Goal: Communication & Community: Answer question/provide support

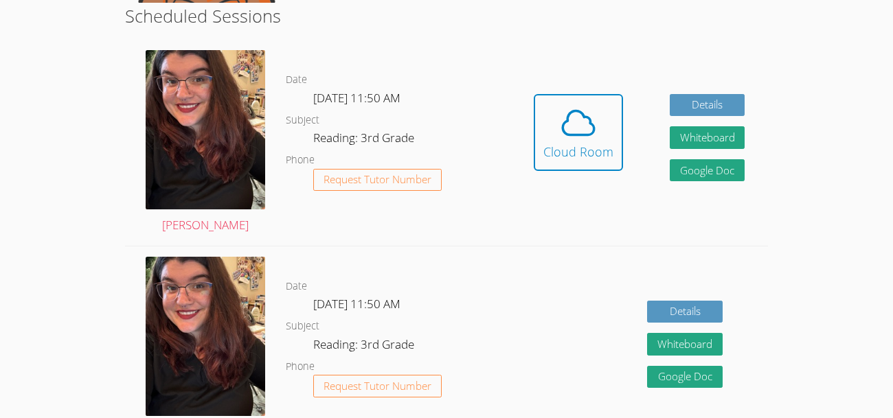
scroll to position [279, 0]
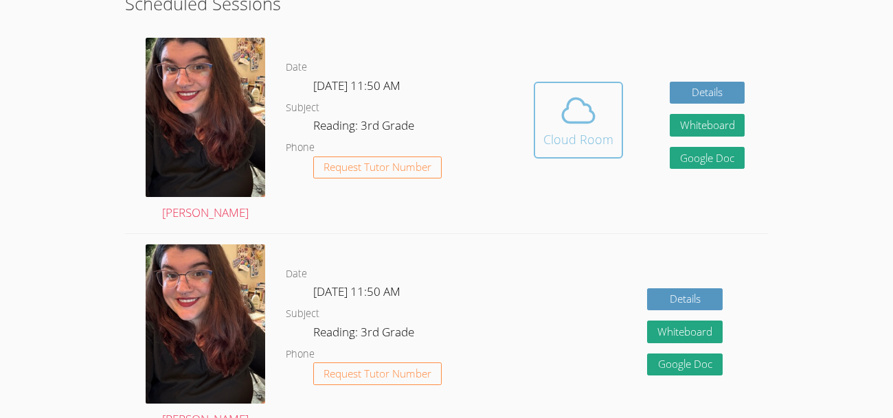
click at [580, 124] on icon at bounding box center [578, 110] width 38 height 38
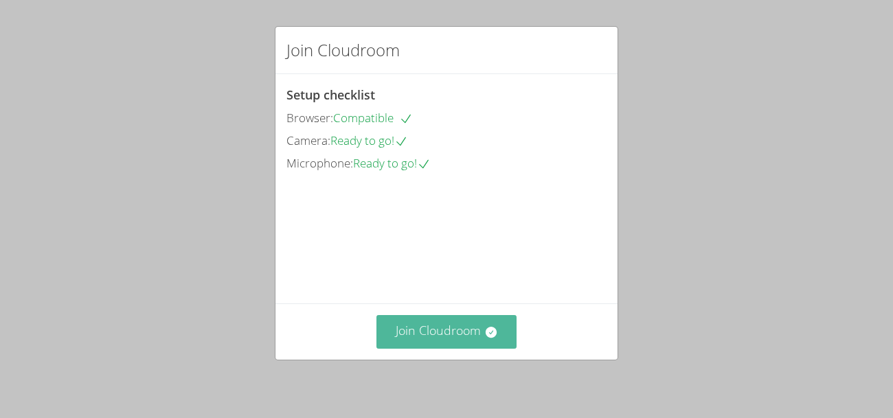
click at [420, 344] on button "Join Cloudroom" at bounding box center [446, 332] width 141 height 34
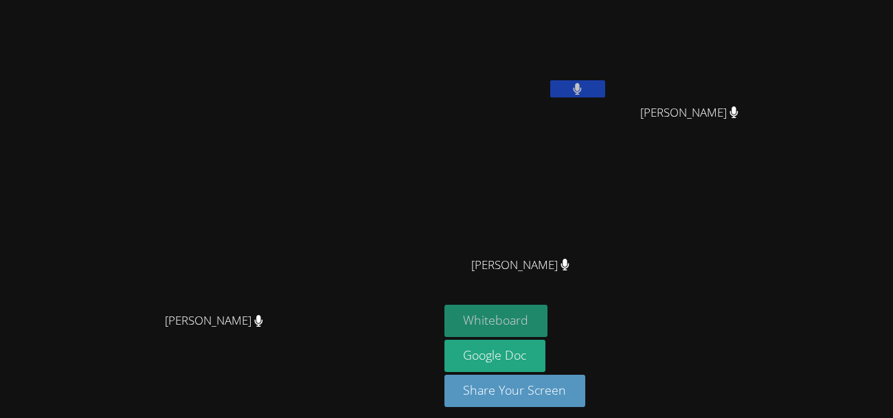
click at [548, 318] on button "Whiteboard" at bounding box center [496, 321] width 104 height 32
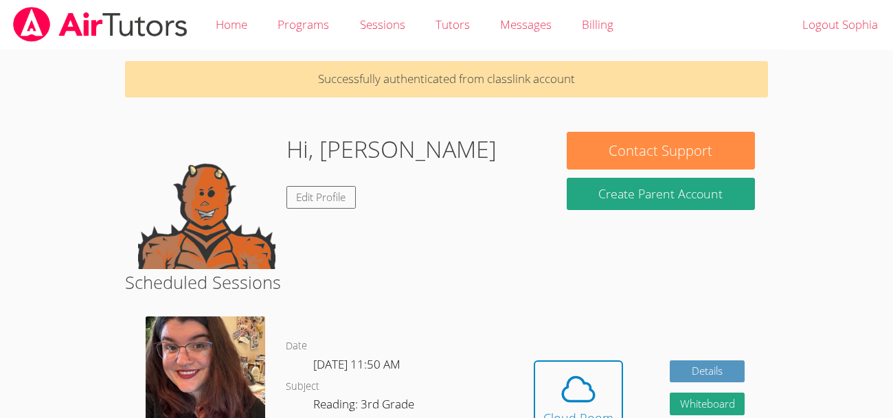
scroll to position [279, 0]
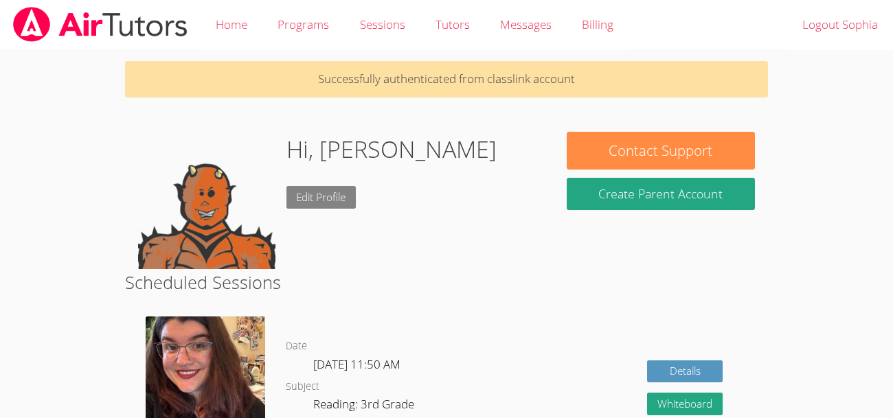
click at [314, 196] on link "Edit Profile" at bounding box center [321, 197] width 70 height 23
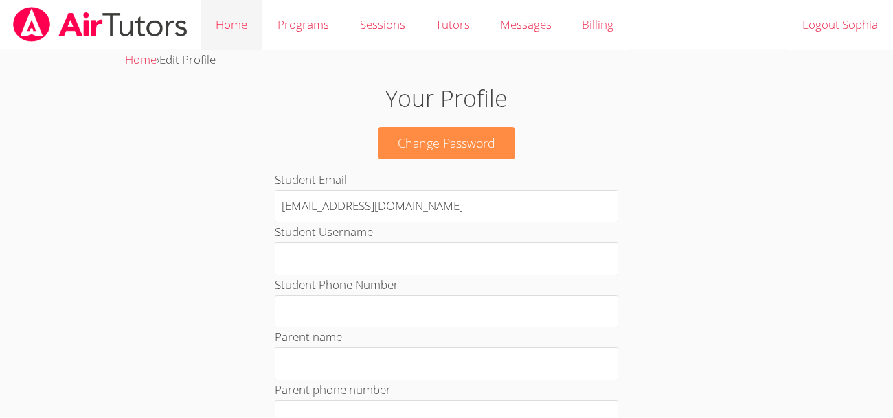
click at [240, 20] on link "Home" at bounding box center [232, 25] width 62 height 50
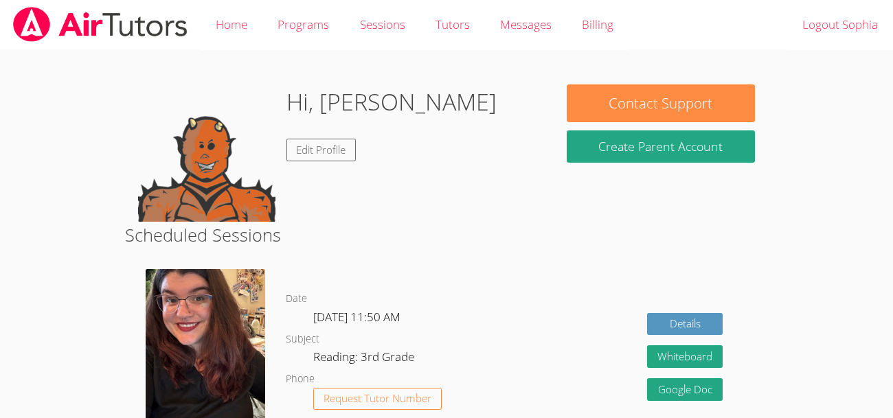
click at [247, 182] on img at bounding box center [206, 152] width 137 height 137
click at [250, 185] on img at bounding box center [206, 152] width 137 height 137
click at [346, 394] on span "Request Tutor Number" at bounding box center [378, 399] width 108 height 10
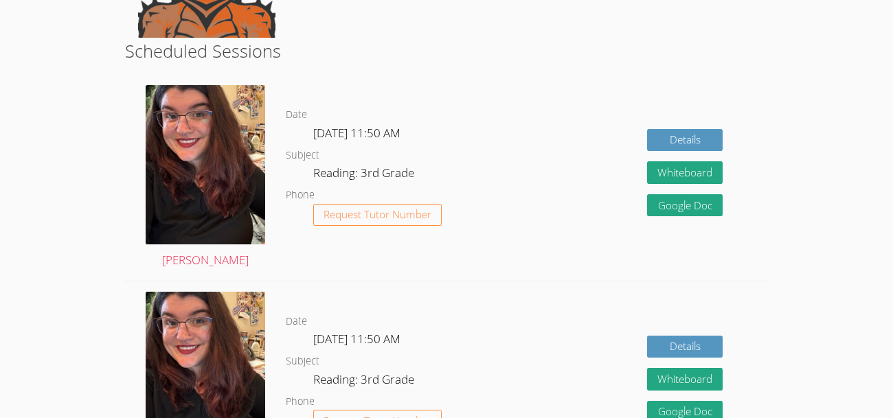
scroll to position [248, 0]
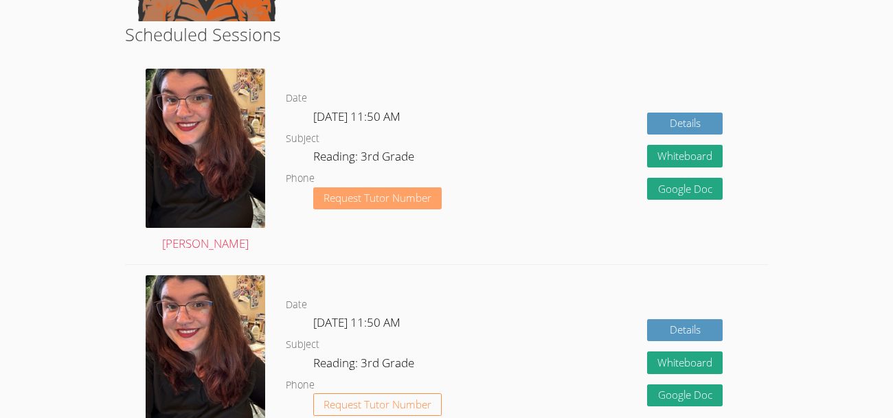
click at [416, 193] on span "Request Tutor Number" at bounding box center [378, 198] width 108 height 10
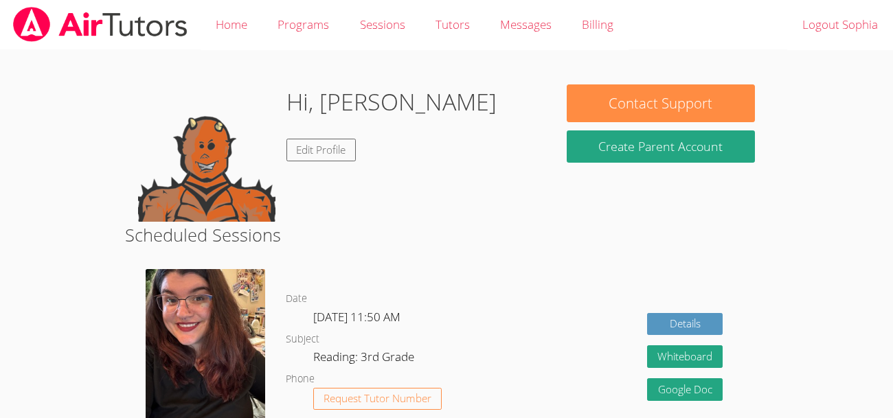
scroll to position [201, 0]
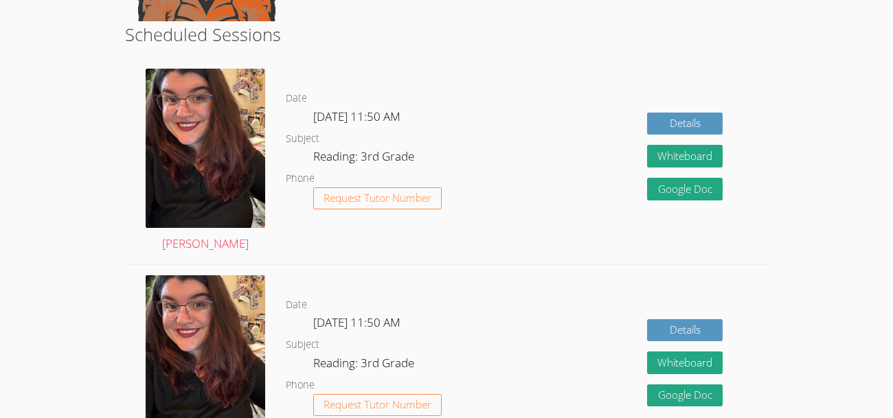
click at [442, 185] on dl "Date [DATE] 11:50 AM Subject Reading: 3rd Grade Phone Request Tutor Number" at bounding box center [398, 161] width 225 height 143
click at [658, 163] on button "Whiteboard" at bounding box center [685, 156] width 76 height 23
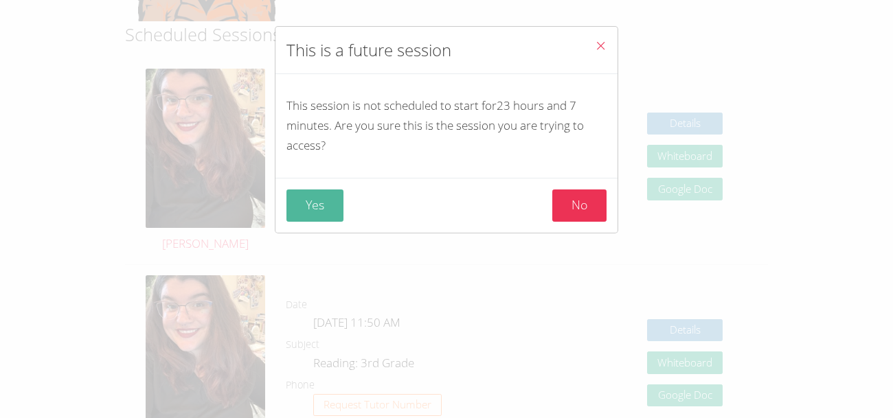
click at [308, 199] on button "Yes" at bounding box center [314, 206] width 57 height 32
